Goal: Information Seeking & Learning: Find specific fact

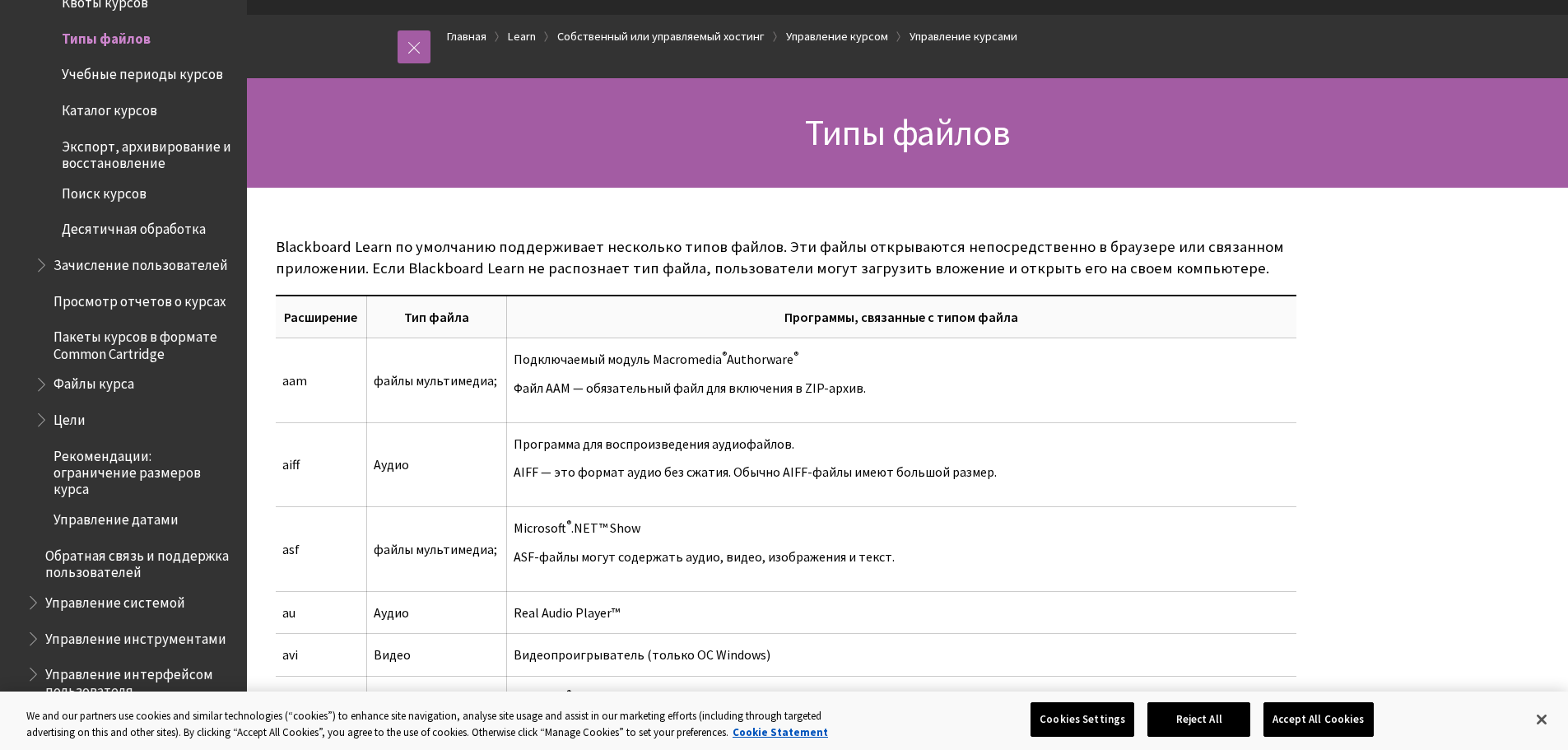
scroll to position [109, 0]
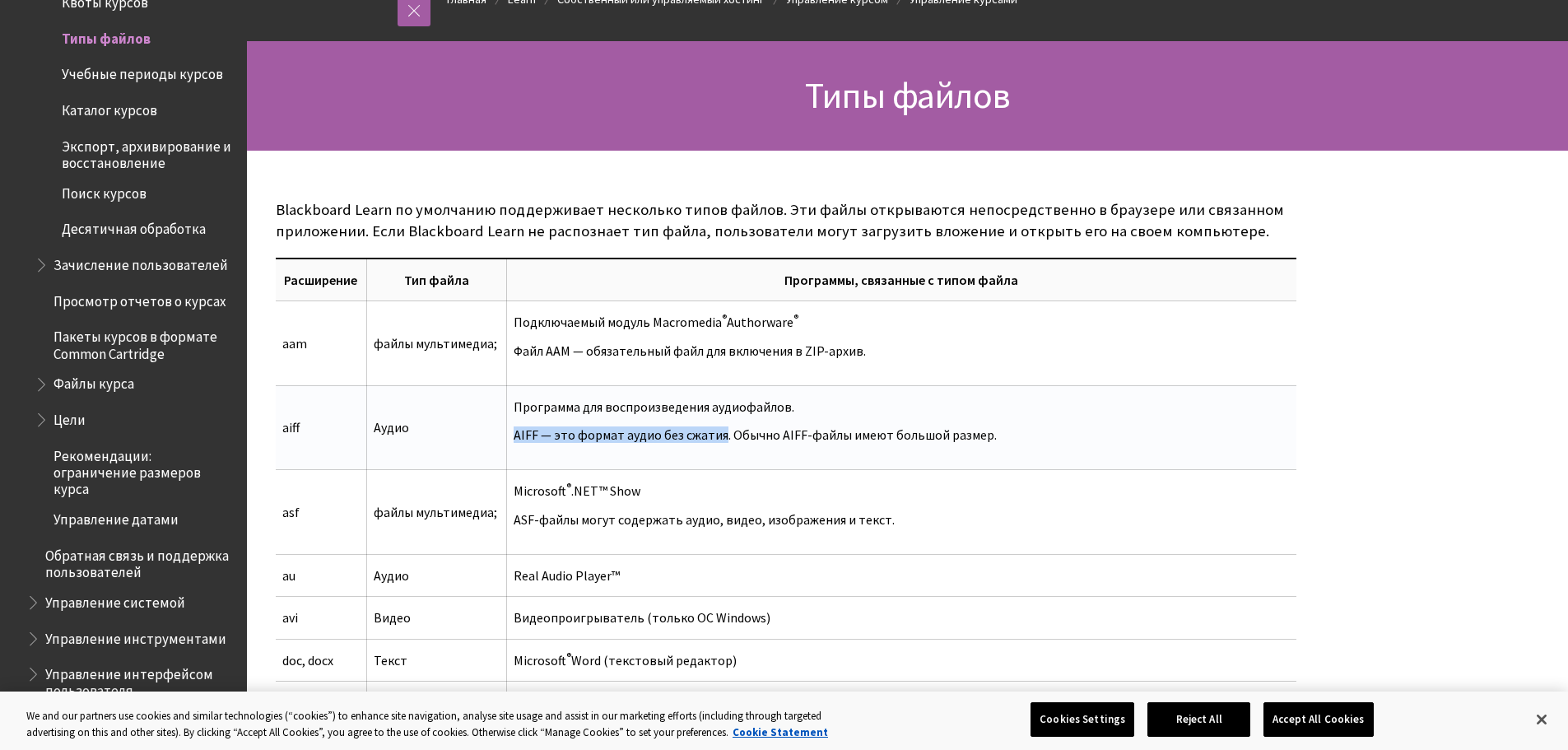
drag, startPoint x: 716, startPoint y: 432, endPoint x: 503, endPoint y: 435, distance: 213.0
click at [507, 435] on td "Программа для воспроизведения аудиофайлов. AIFF — это формат аудио без сжатия. …" at bounding box center [902, 427] width 790 height 85
copy p "AIFF — это формат аудио без сжатия"
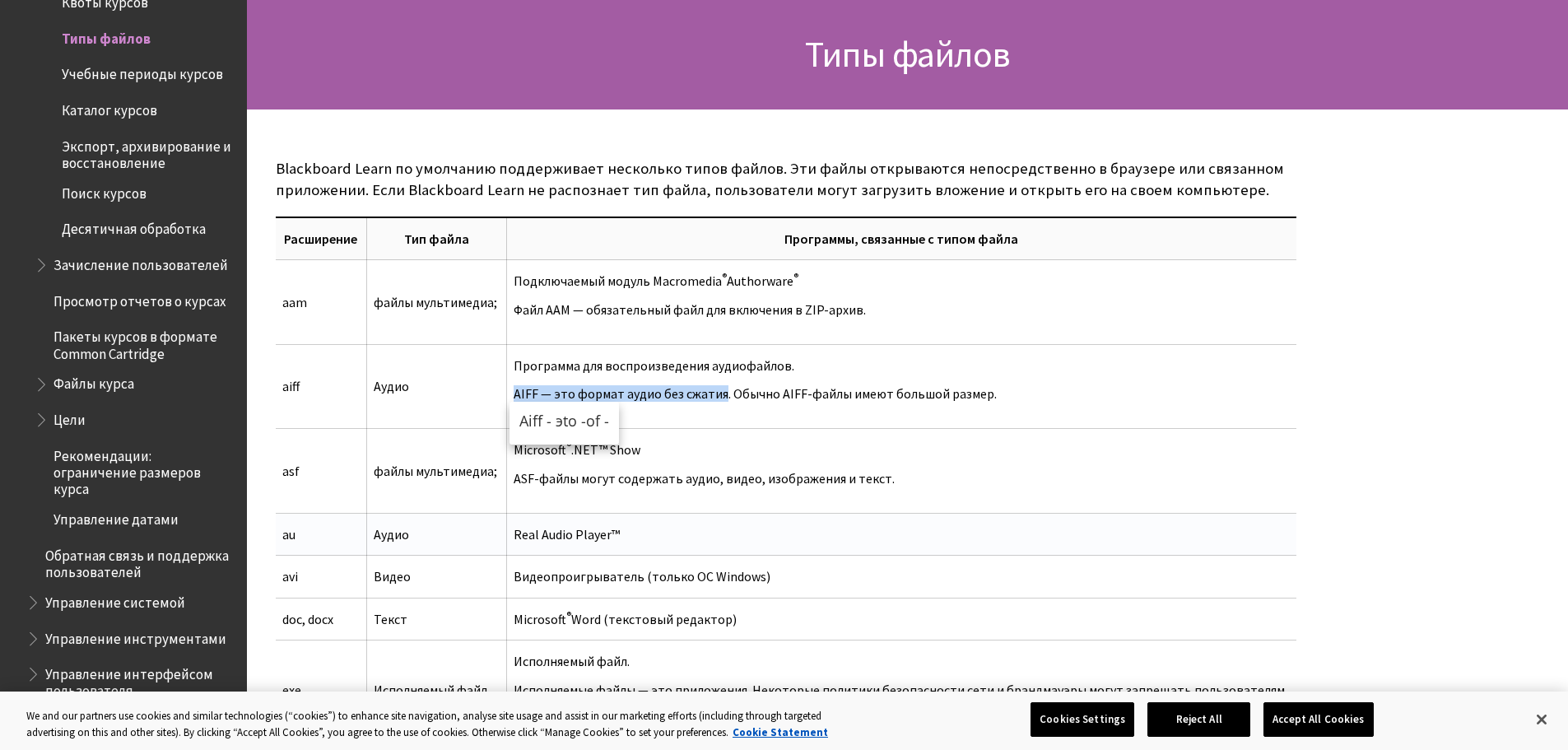
scroll to position [220, 0]
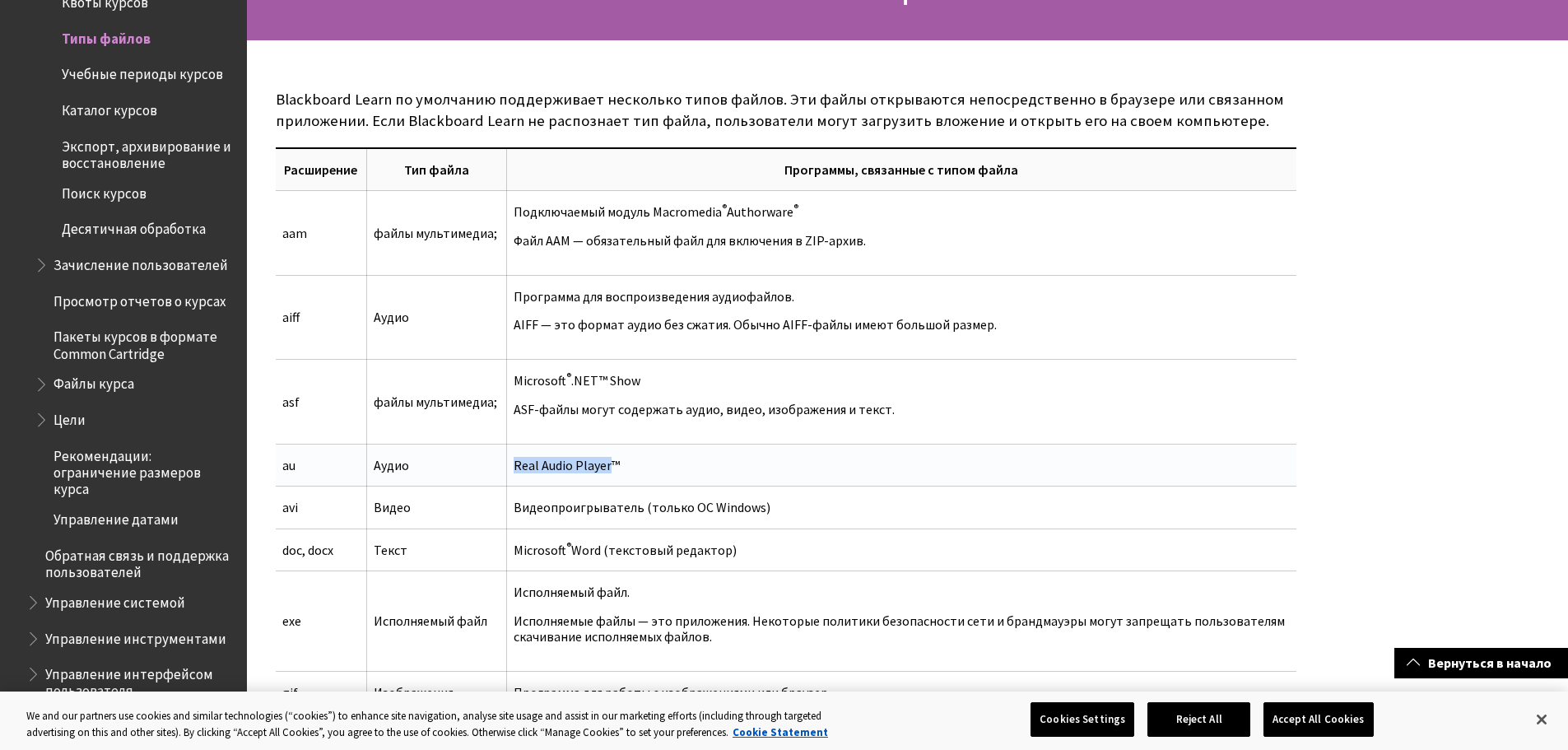
drag, startPoint x: 604, startPoint y: 466, endPoint x: 503, endPoint y: 464, distance: 101.0
click at [507, 464] on td "Real Audio Player™" at bounding box center [902, 466] width 790 height 42
copy td "Real Audio Player"
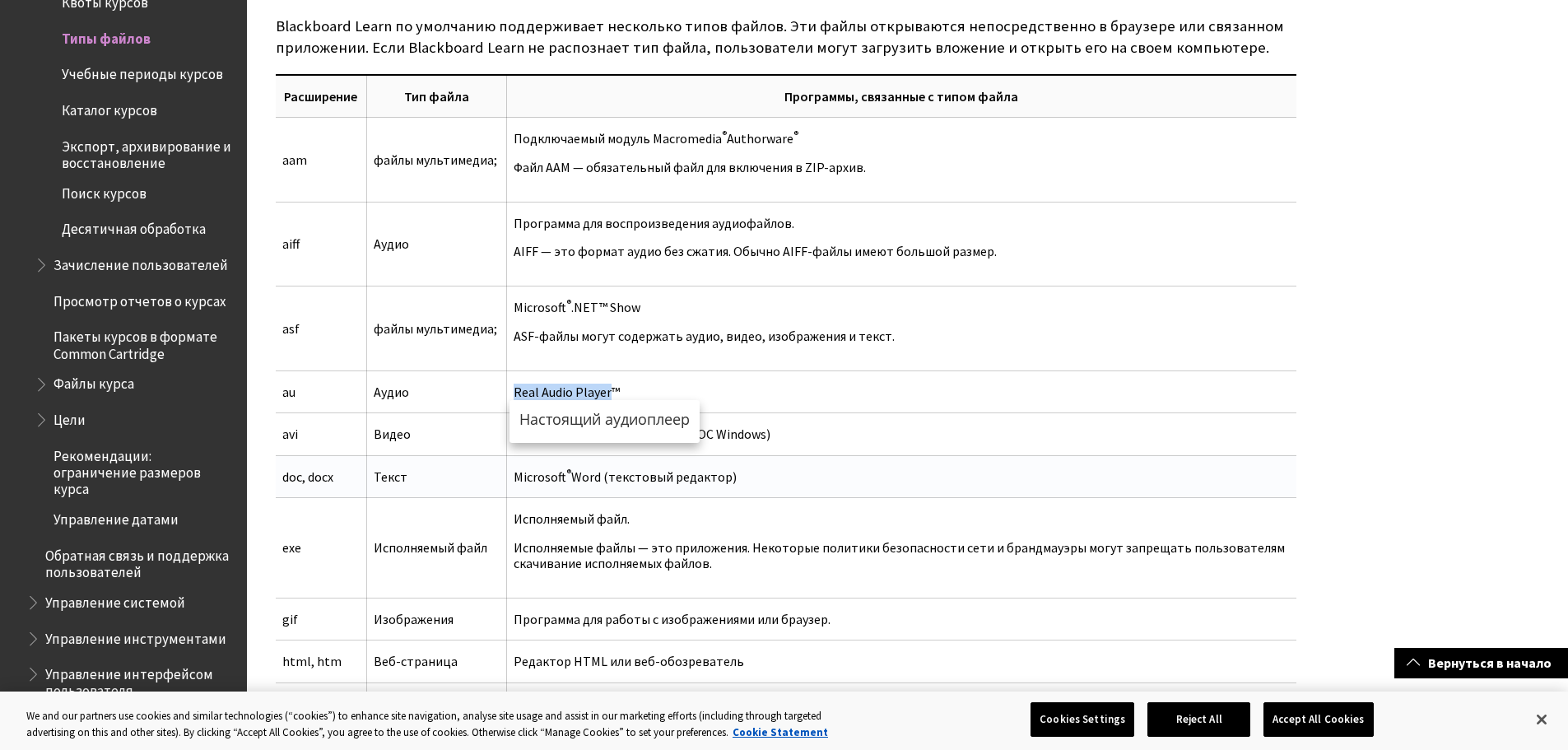
scroll to position [329, 0]
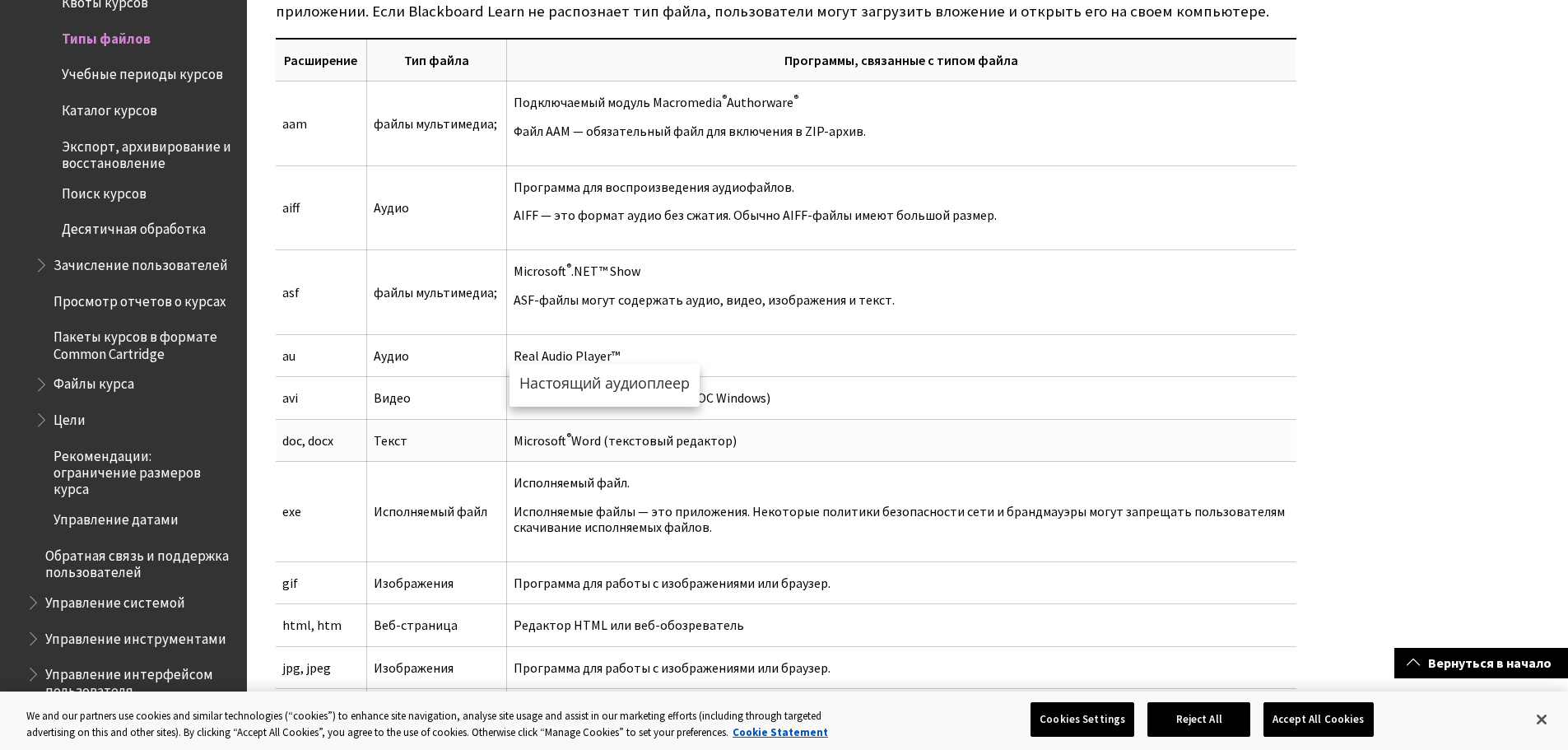
click at [904, 453] on td "Microsoft ® Word (текстовый редактор)" at bounding box center [902, 440] width 790 height 42
drag, startPoint x: 773, startPoint y: 446, endPoint x: 490, endPoint y: 451, distance: 283.0
click at [490, 451] on tr "doc, docx Текст Microsoft ® Word (текстовый редактор)" at bounding box center [786, 440] width 1021 height 42
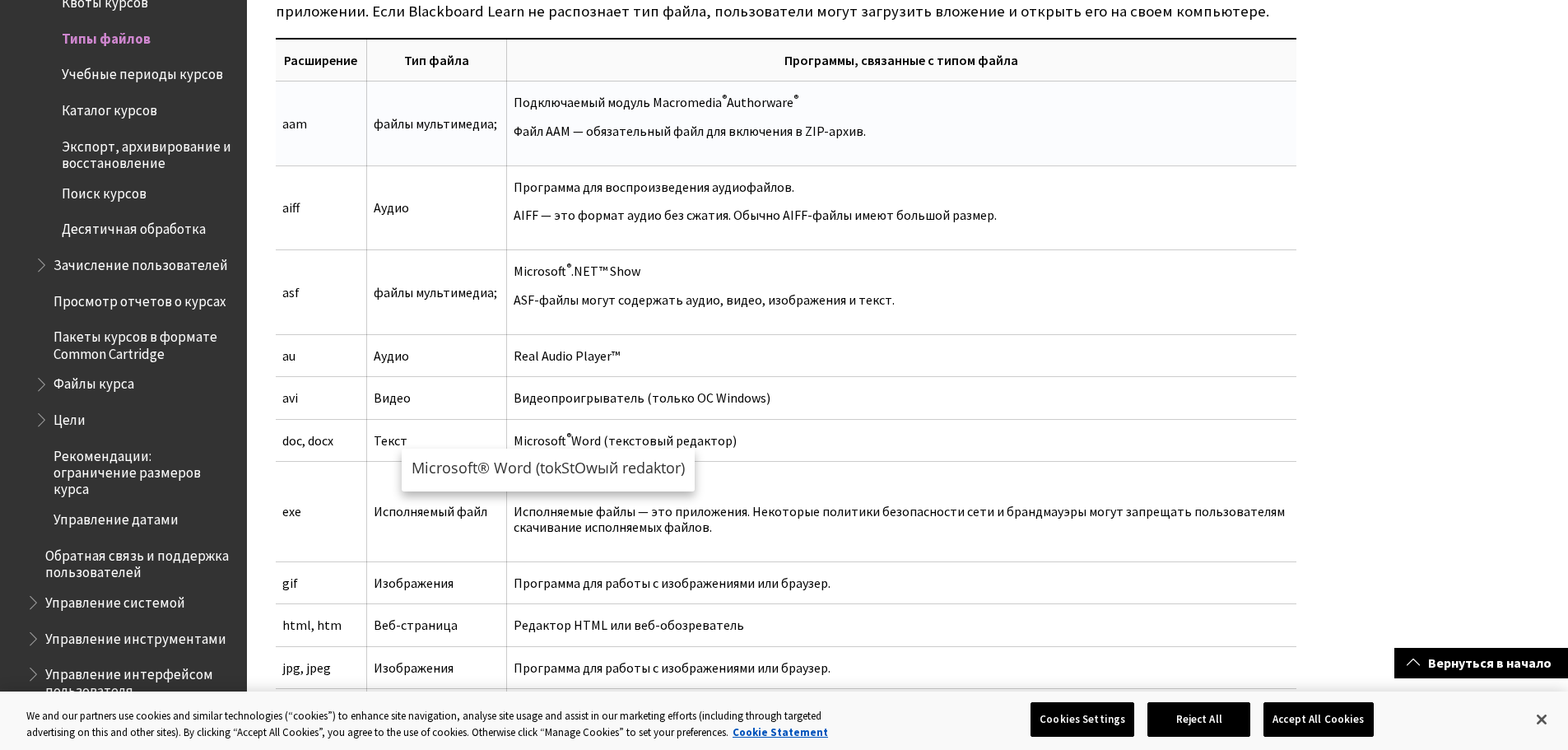
copy tr "Текст Microsoft ® Word (текстовый редактор)"
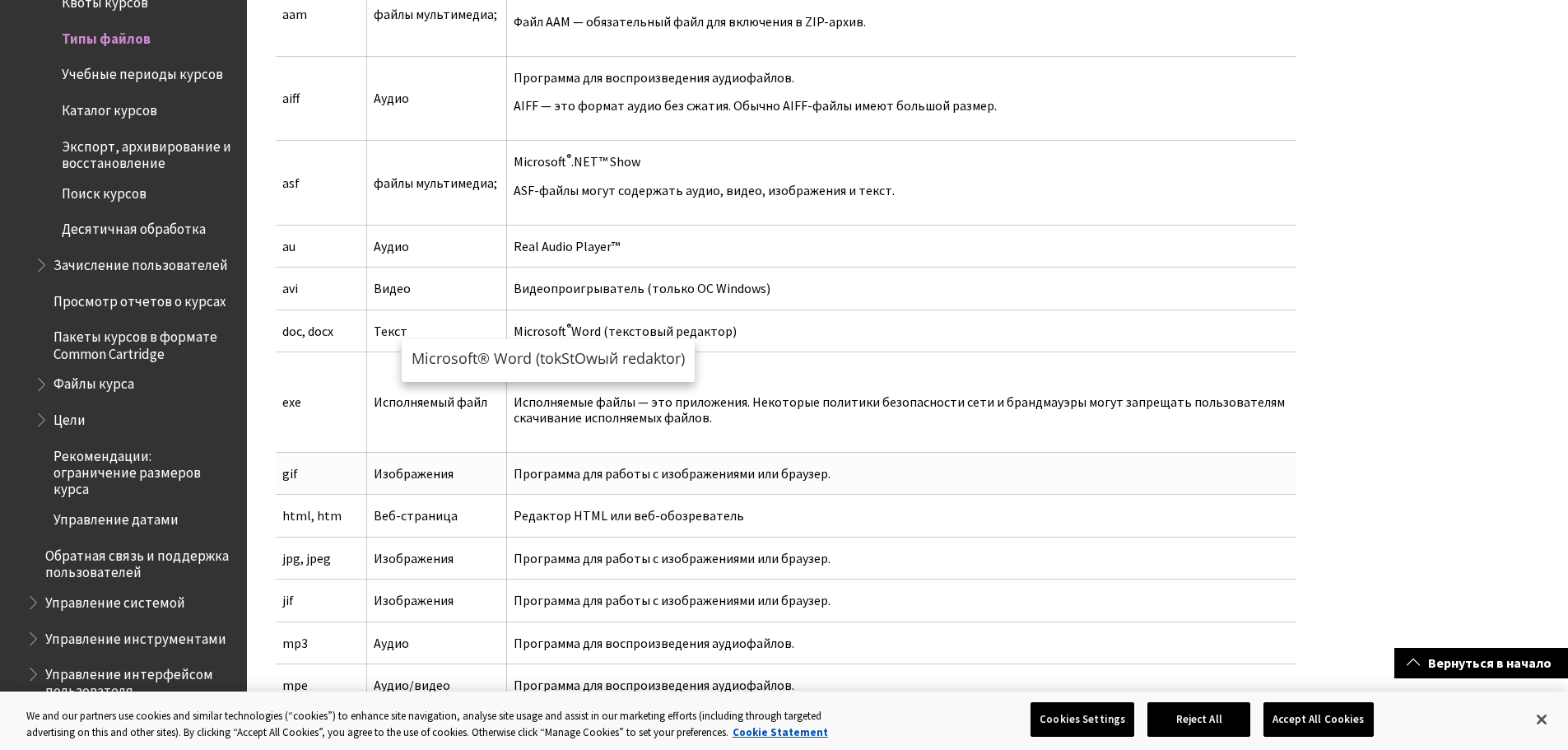
scroll to position [549, 0]
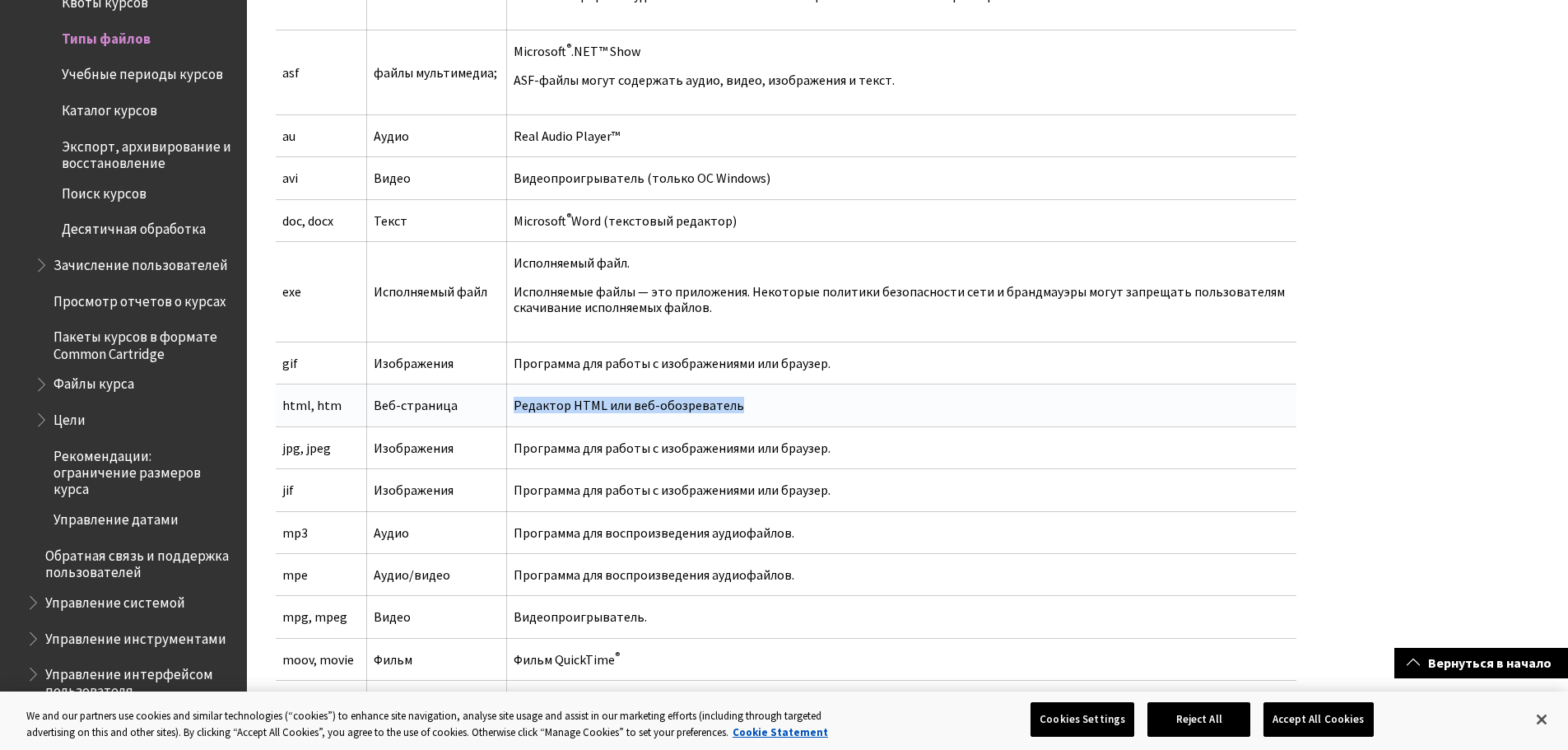
drag, startPoint x: 743, startPoint y: 411, endPoint x: 490, endPoint y: 423, distance: 253.3
click at [490, 423] on tr "html, htm Веб-страница Редактор HTML или веб-обозреватель" at bounding box center [786, 405] width 1021 height 42
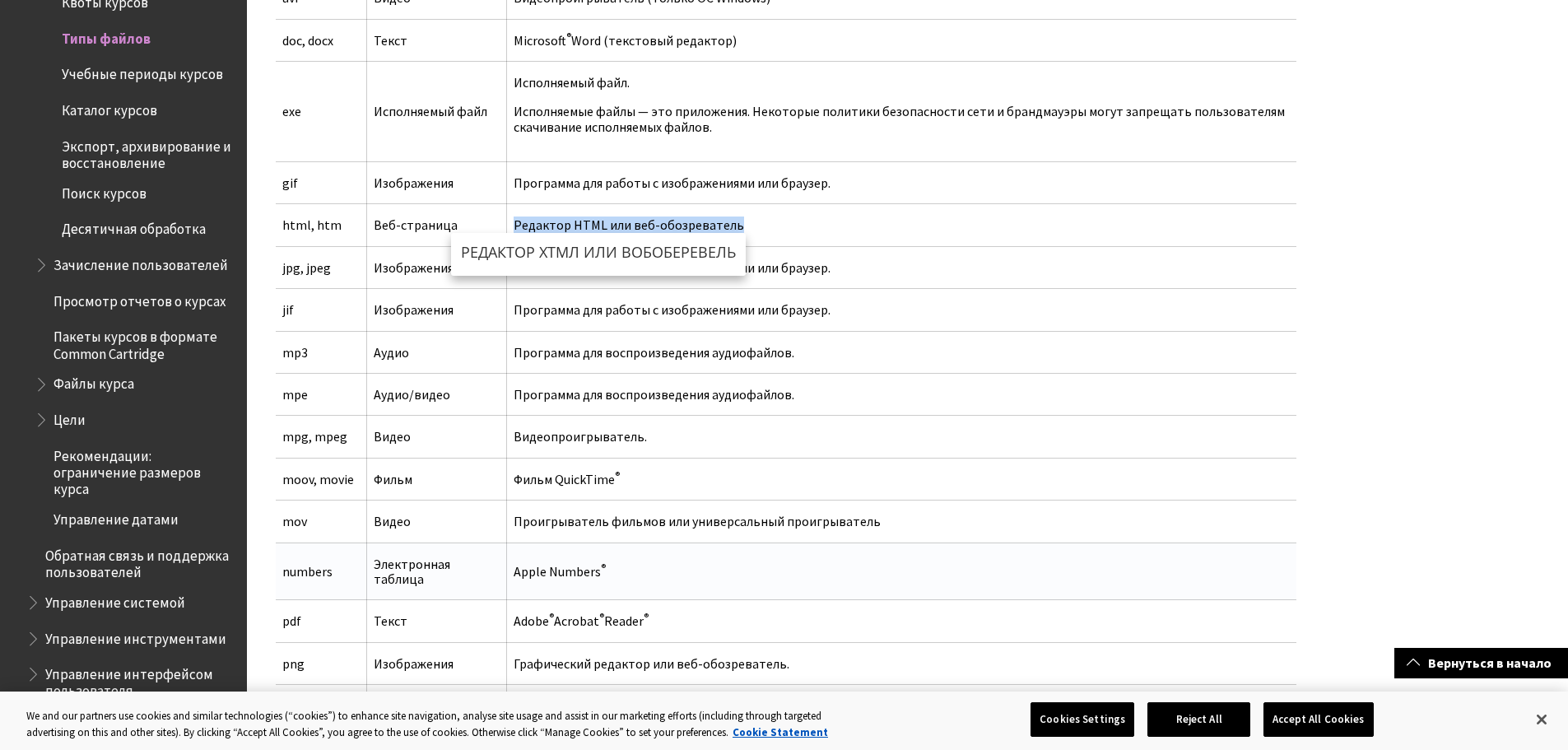
scroll to position [768, 0]
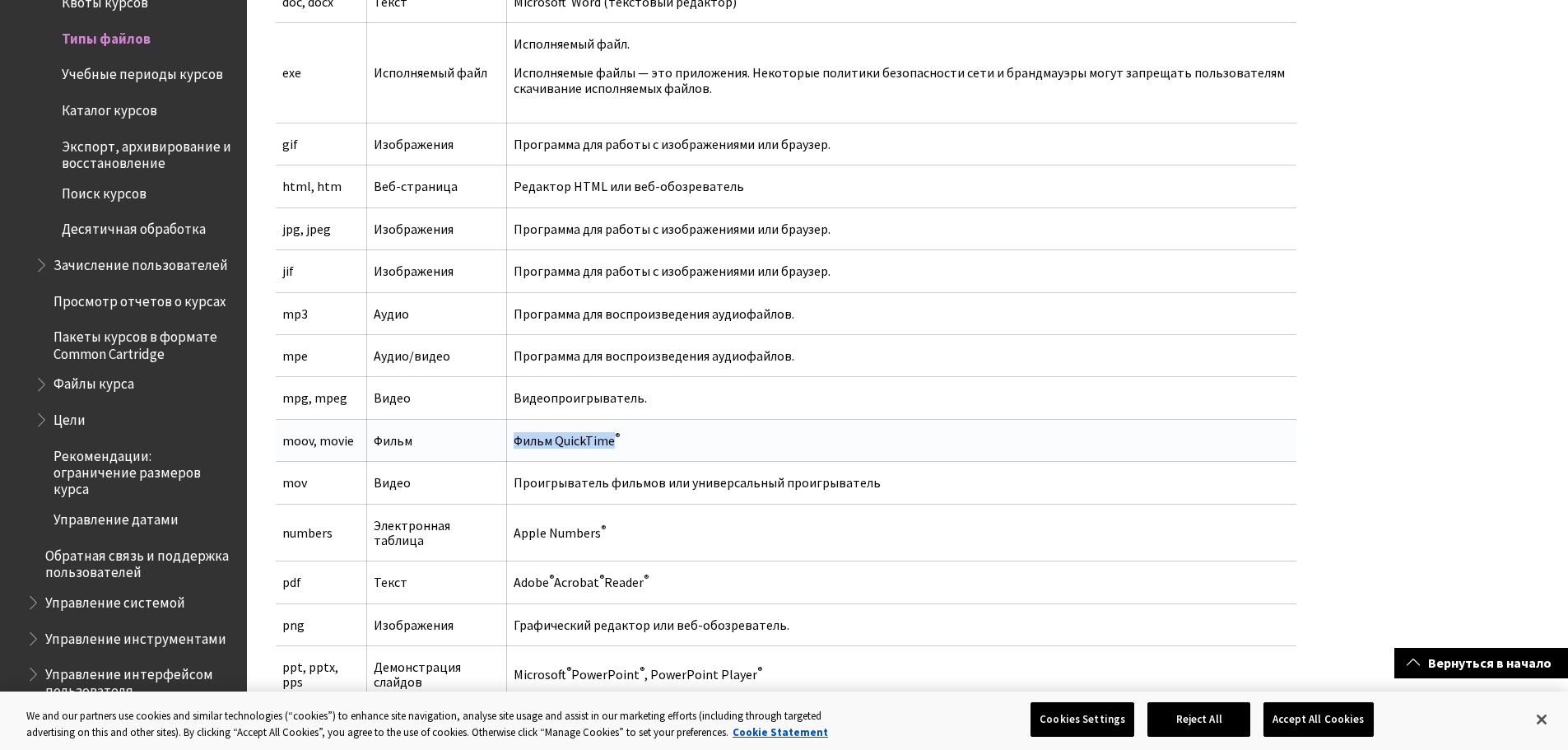
drag, startPoint x: 512, startPoint y: 445, endPoint x: 612, endPoint y: 449, distance: 100.1
click at [612, 449] on td "Фильм QuickTime ®" at bounding box center [902, 440] width 790 height 42
copy td "Фильм QuickTime"
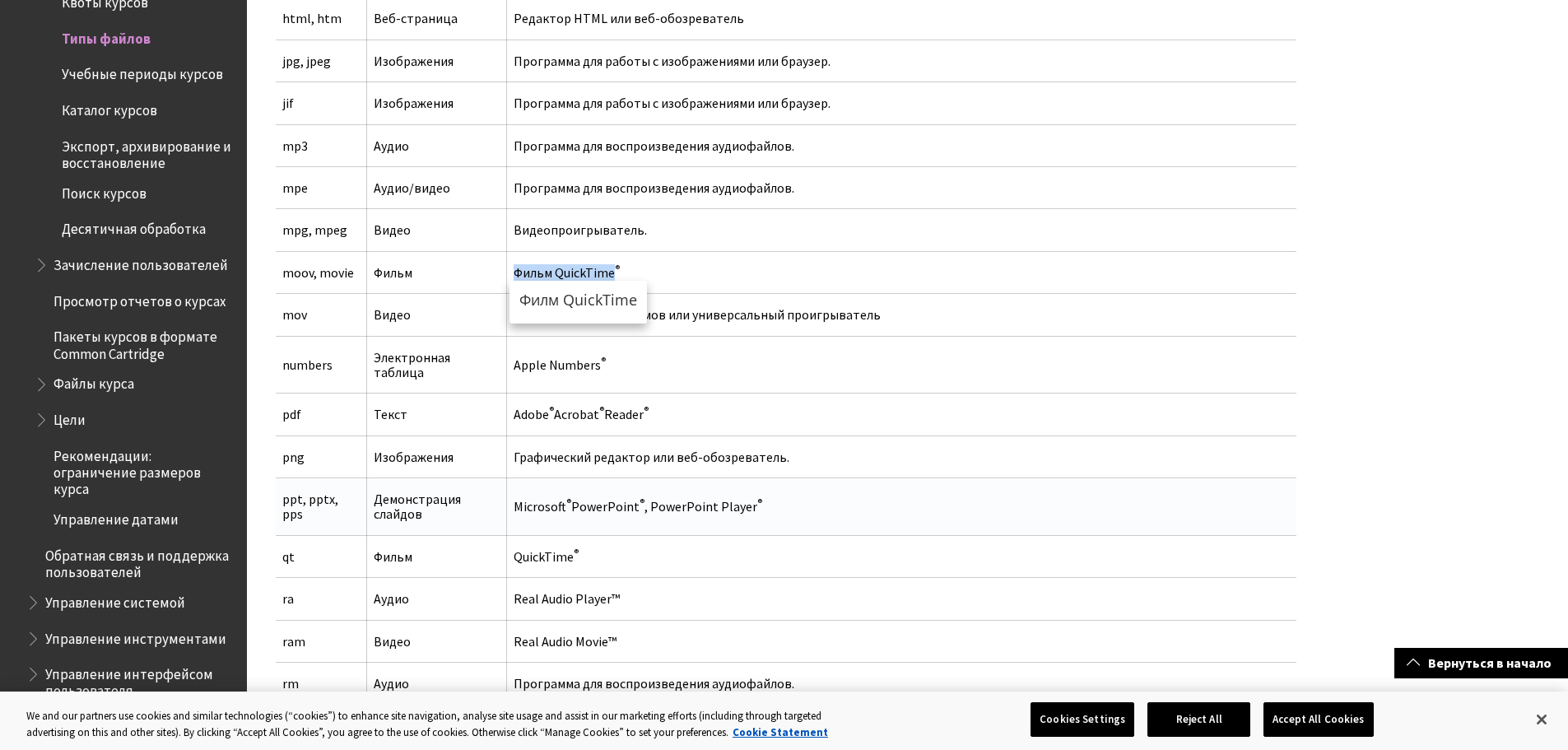
scroll to position [988, 0]
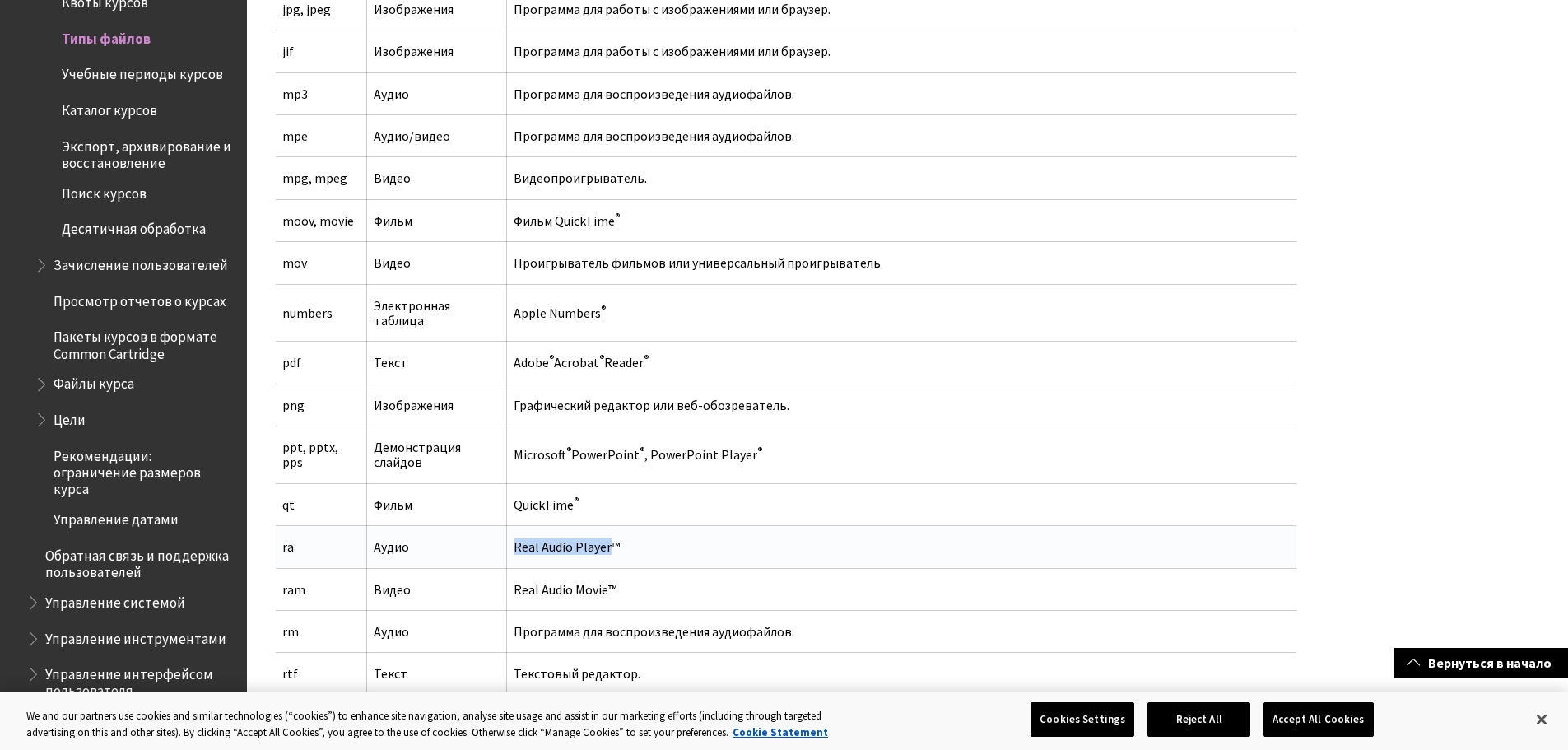
drag, startPoint x: 510, startPoint y: 551, endPoint x: 608, endPoint y: 548, distance: 98.0
click at [608, 548] on td "Real Audio Player™" at bounding box center [902, 547] width 790 height 42
copy td "Real Audio Player"
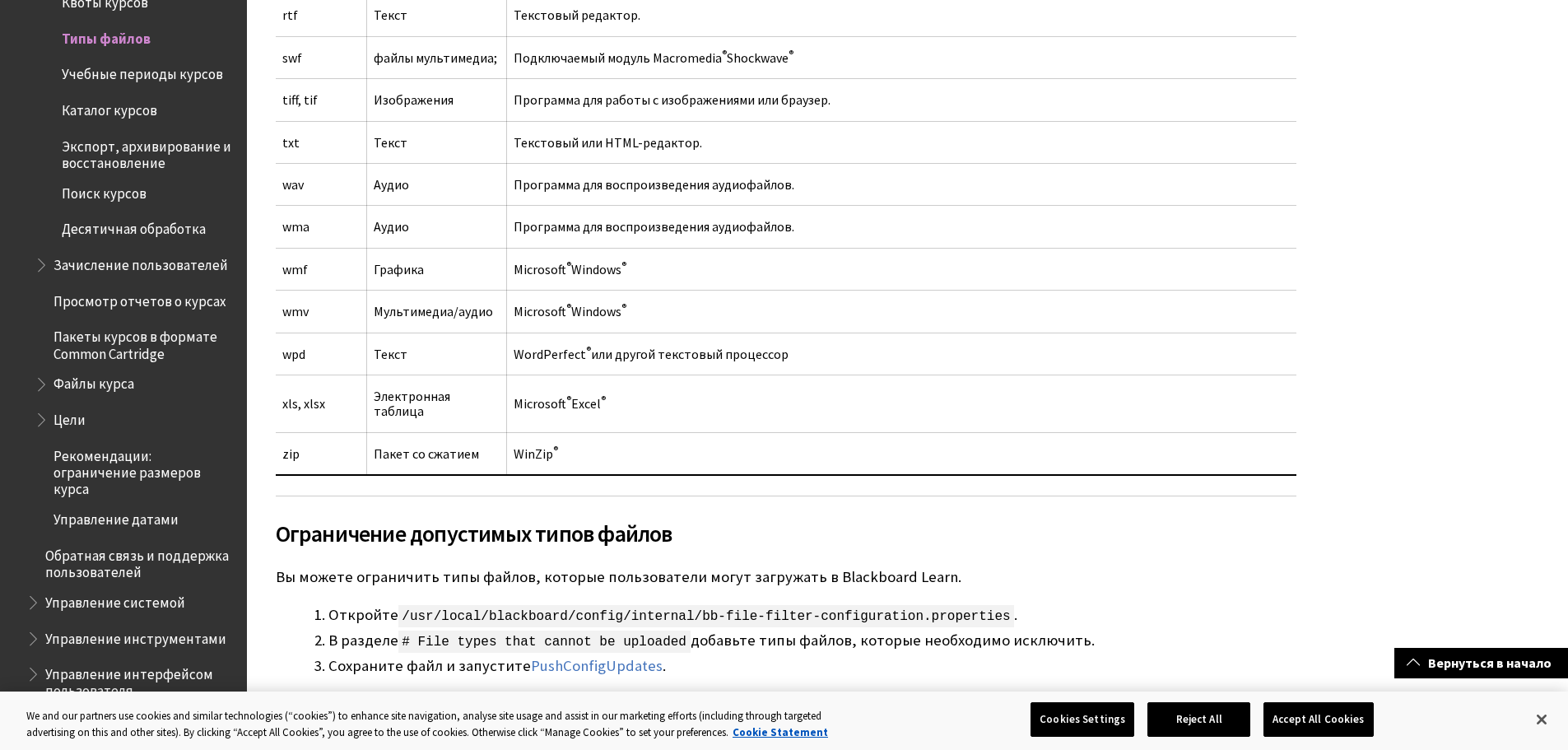
scroll to position [1756, 0]
